Goal: Information Seeking & Learning: Learn about a topic

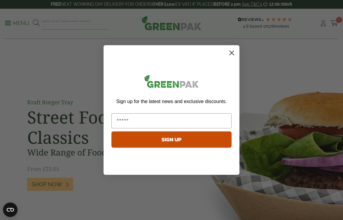
click at [232, 51] on circle "Close dialog" at bounding box center [232, 53] width 10 height 10
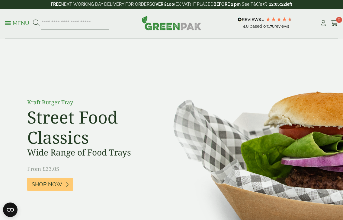
click at [21, 23] on p "Menu" at bounding box center [17, 23] width 24 height 7
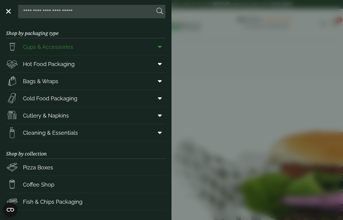
click at [59, 43] on span "Cups & Accessories" at bounding box center [48, 47] width 50 height 8
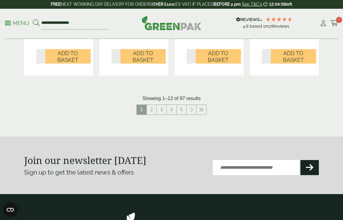
scroll to position [722, 0]
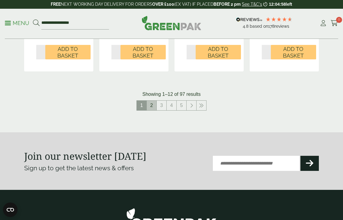
click at [152, 104] on link "2" at bounding box center [152, 106] width 10 height 10
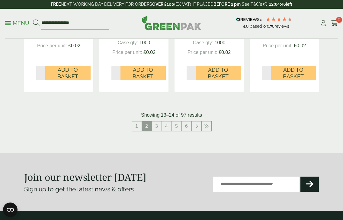
scroll to position [702, 0]
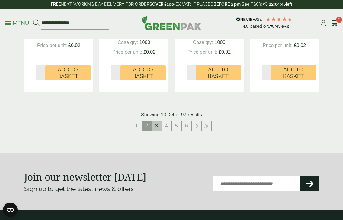
click at [157, 122] on link "3" at bounding box center [157, 126] width 10 height 10
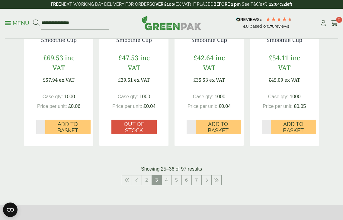
scroll to position [636, 0]
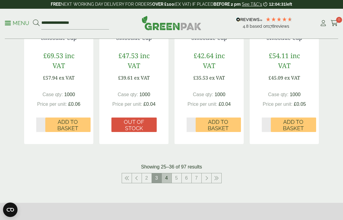
click at [166, 177] on link "4" at bounding box center [167, 179] width 10 height 10
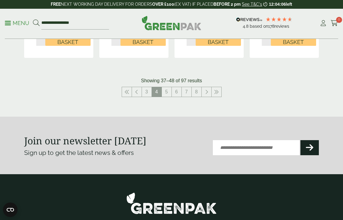
scroll to position [756, 0]
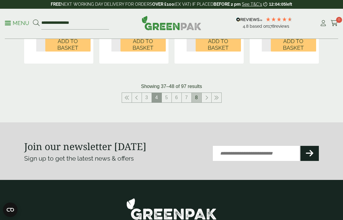
click at [198, 93] on link "8" at bounding box center [197, 98] width 10 height 10
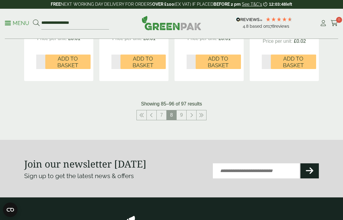
scroll to position [689, 0]
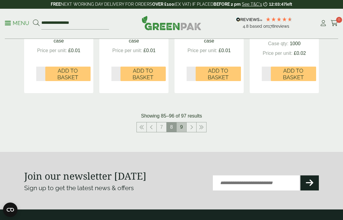
click at [182, 127] on link "9" at bounding box center [182, 128] width 10 height 10
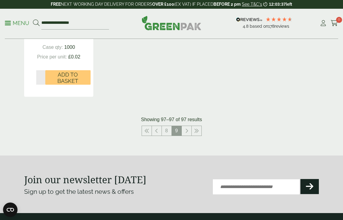
scroll to position [330, 0]
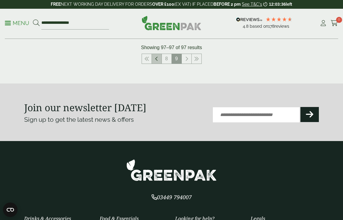
click at [159, 55] on link at bounding box center [157, 59] width 10 height 10
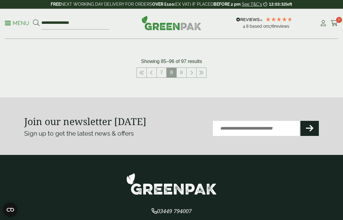
scroll to position [737, 0]
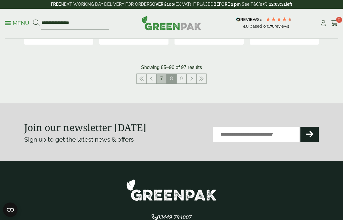
click at [163, 78] on link "7" at bounding box center [162, 79] width 10 height 10
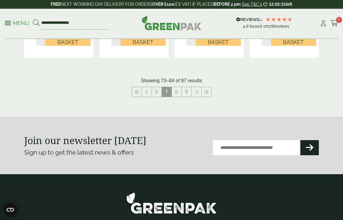
scroll to position [733, 0]
click at [159, 90] on link "6" at bounding box center [157, 92] width 10 height 10
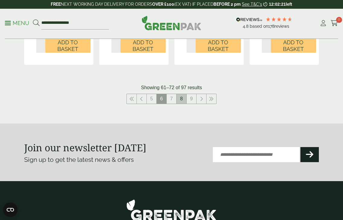
scroll to position [760, 0]
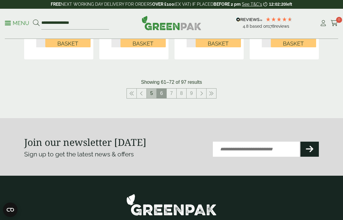
click at [154, 89] on link "5" at bounding box center [152, 94] width 10 height 10
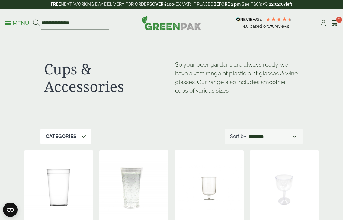
click at [23, 26] on p "Menu" at bounding box center [17, 23] width 24 height 7
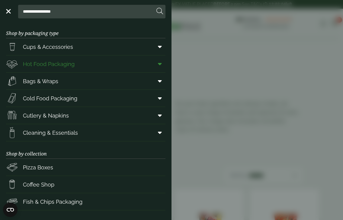
click at [161, 64] on icon at bounding box center [160, 64] width 4 height 6
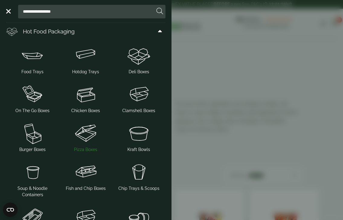
scroll to position [26, 0]
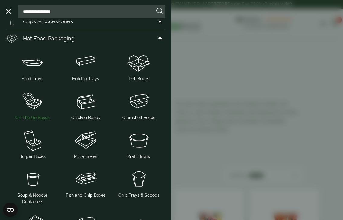
click at [33, 107] on img at bounding box center [32, 101] width 48 height 24
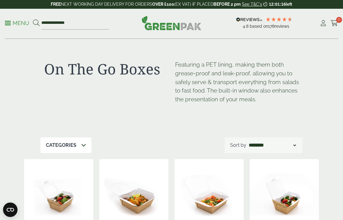
click at [14, 24] on p "Menu" at bounding box center [17, 23] width 24 height 7
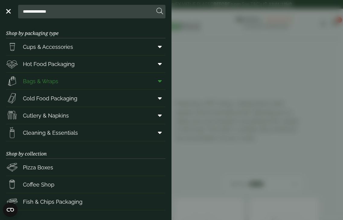
click at [162, 82] on span at bounding box center [159, 80] width 14 height 11
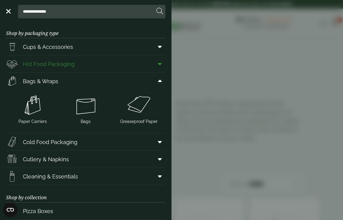
click at [161, 64] on icon at bounding box center [160, 64] width 4 height 6
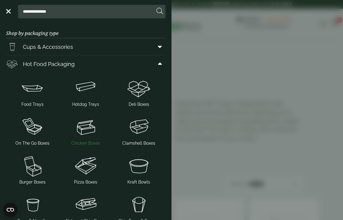
click at [81, 132] on img at bounding box center [86, 127] width 48 height 24
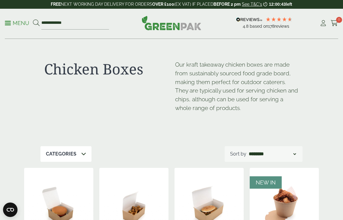
click at [18, 21] on p "Menu" at bounding box center [17, 23] width 24 height 7
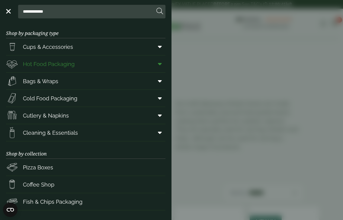
click at [161, 63] on icon at bounding box center [160, 64] width 4 height 6
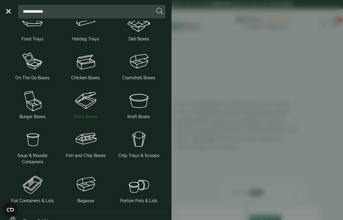
scroll to position [67, 0]
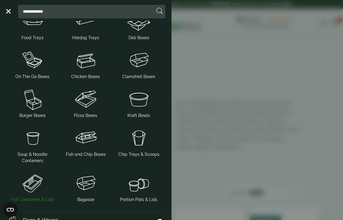
click at [44, 183] on img at bounding box center [32, 183] width 48 height 24
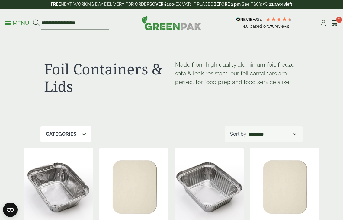
click at [22, 23] on p "Menu" at bounding box center [17, 23] width 24 height 7
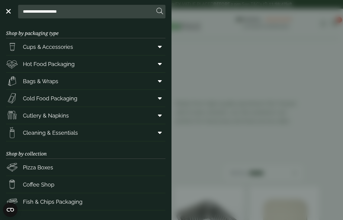
click at [239, 69] on aside "**********" at bounding box center [171, 110] width 343 height 220
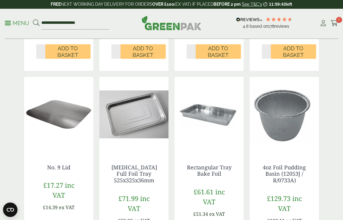
scroll to position [507, 0]
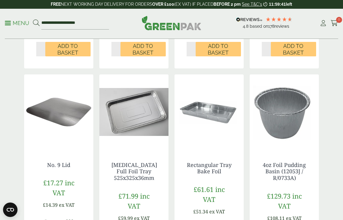
click at [26, 21] on p "Menu" at bounding box center [17, 23] width 24 height 7
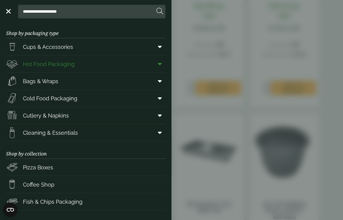
click at [159, 66] on icon at bounding box center [160, 64] width 4 height 6
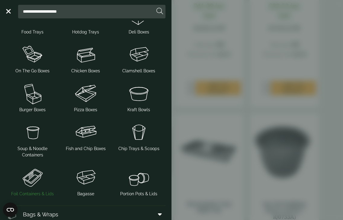
scroll to position [72, 0]
click at [137, 96] on img at bounding box center [139, 94] width 48 height 24
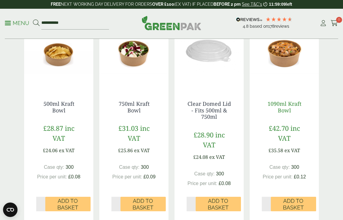
scroll to position [146, 0]
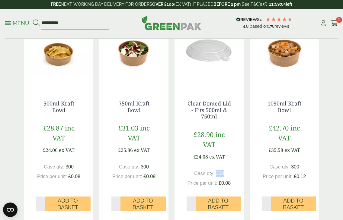
drag, startPoint x: 216, startPoint y: 172, endPoint x: 226, endPoint y: 172, distance: 10.9
click at [226, 172] on div "Case qty: 300 Price per unit: £0.08" at bounding box center [209, 178] width 45 height 17
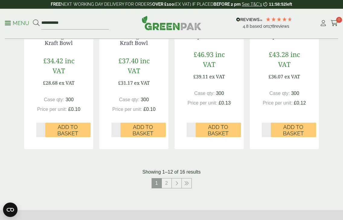
scroll to position [654, 0]
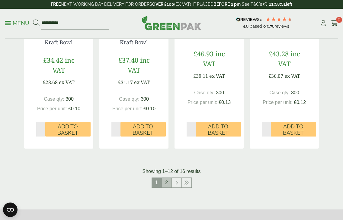
click at [165, 183] on link "2" at bounding box center [167, 183] width 10 height 10
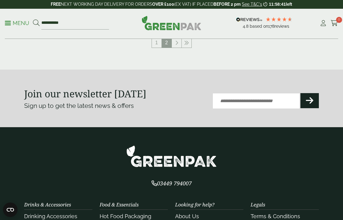
scroll to position [368, 0]
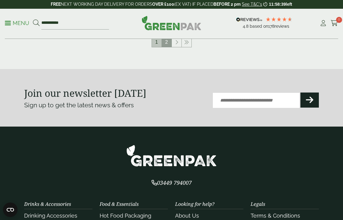
click at [159, 43] on link "1" at bounding box center [157, 42] width 10 height 10
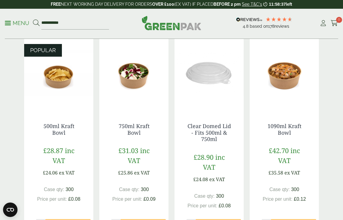
scroll to position [112, 0]
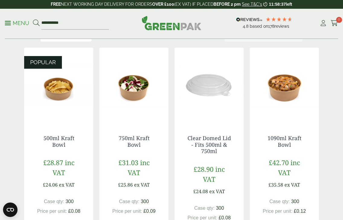
click at [13, 22] on p "Menu" at bounding box center [17, 23] width 24 height 7
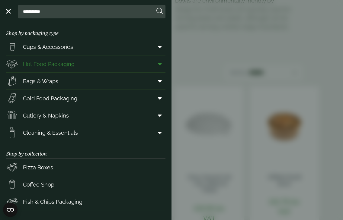
click at [161, 65] on icon at bounding box center [160, 64] width 4 height 6
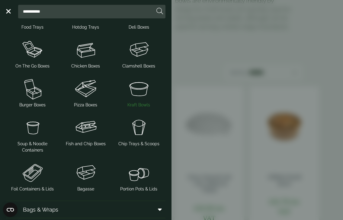
scroll to position [78, 0]
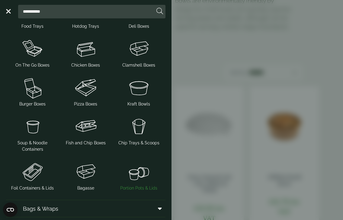
click at [133, 172] on img at bounding box center [139, 172] width 48 height 24
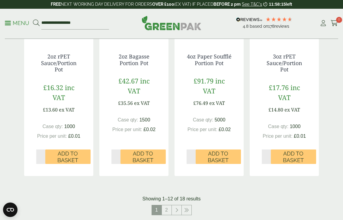
scroll to position [684, 0]
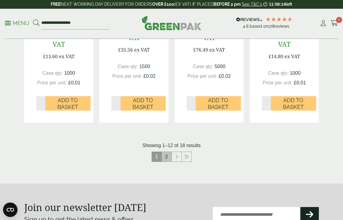
click at [167, 154] on link "2" at bounding box center [167, 157] width 10 height 10
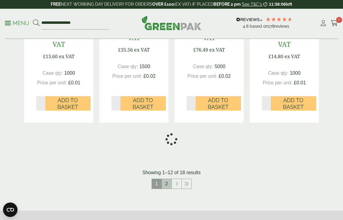
click at [167, 179] on link "2" at bounding box center [167, 184] width 10 height 10
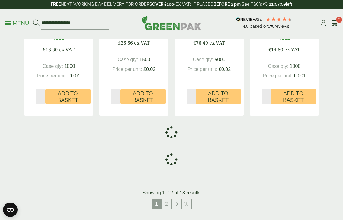
scroll to position [687, 0]
